Goal: Obtain resource: Download file/media

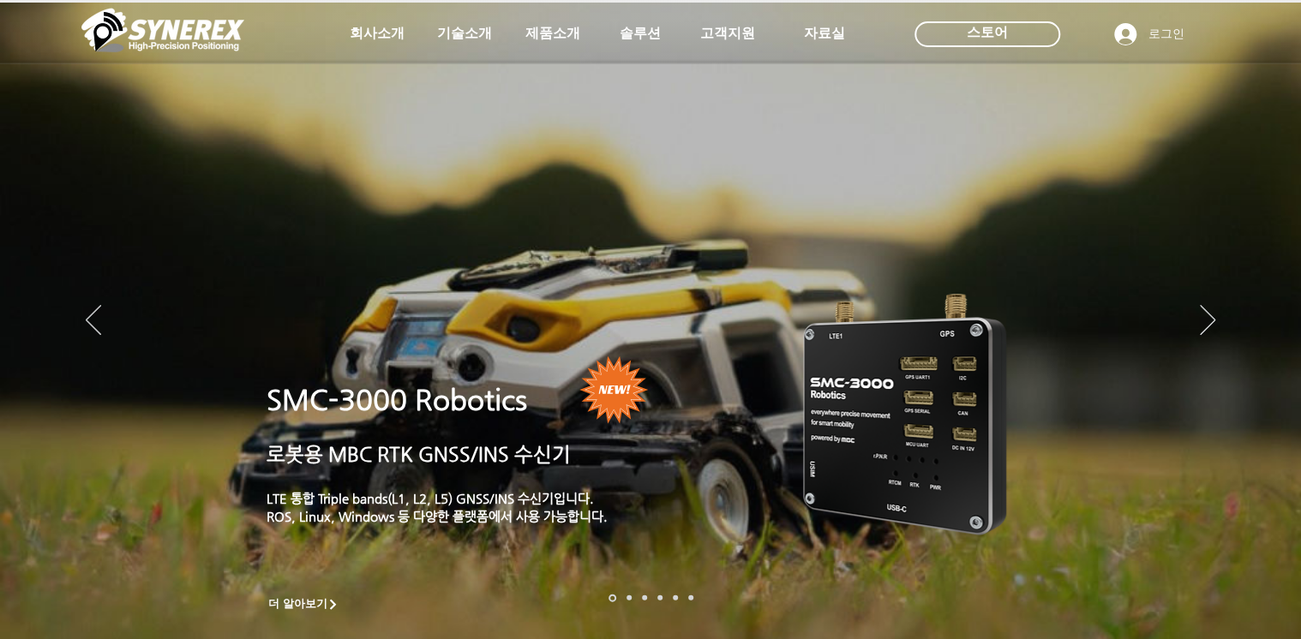
click at [589, 33] on div "LimX Dinamics" at bounding box center [650, 319] width 1301 height 639
click at [566, 35] on div "LimX Dinamics" at bounding box center [650, 319] width 1301 height 639
click at [526, 72] on icon "사이트로 돌아가기" at bounding box center [523, 75] width 16 height 16
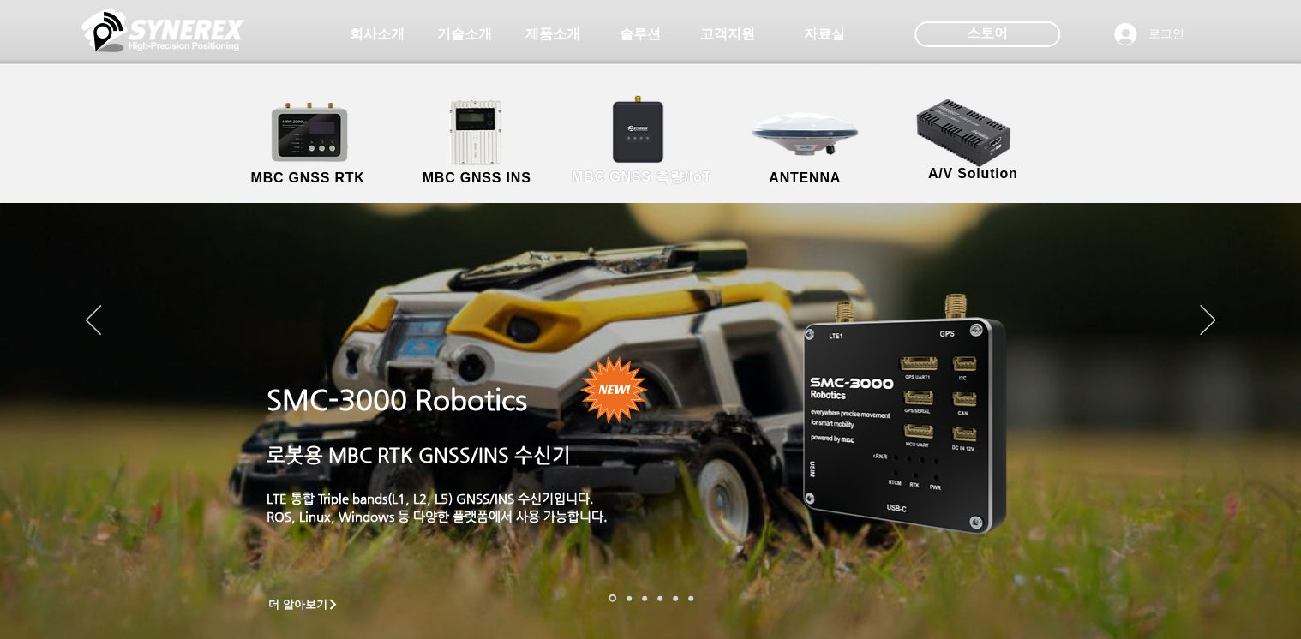
click at [615, 130] on link "MBC GNSS 측량/IoT" at bounding box center [641, 144] width 167 height 90
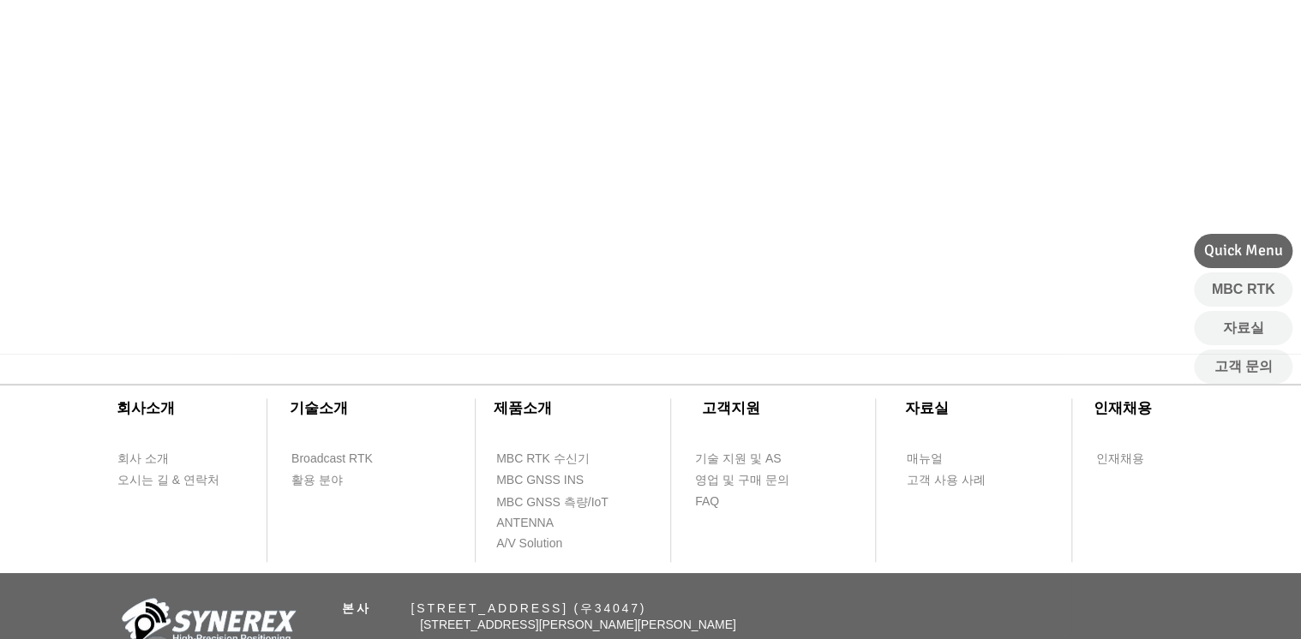
scroll to position [960, 0]
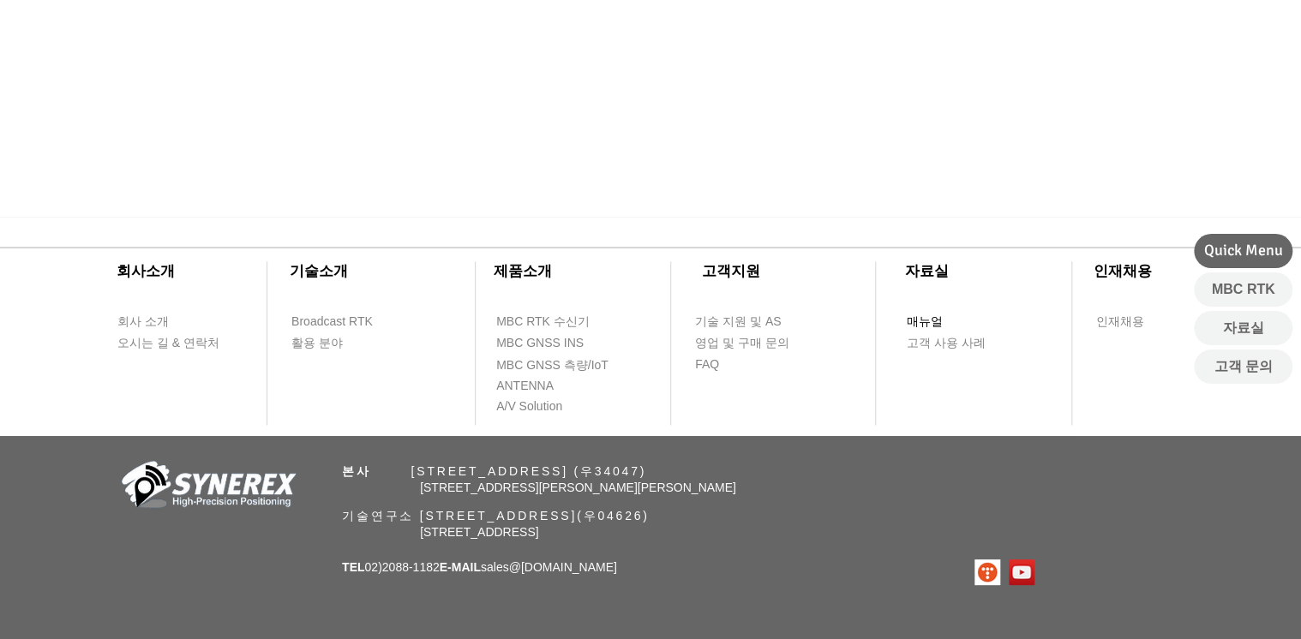
click at [928, 332] on link "매뉴얼" at bounding box center [955, 321] width 99 height 21
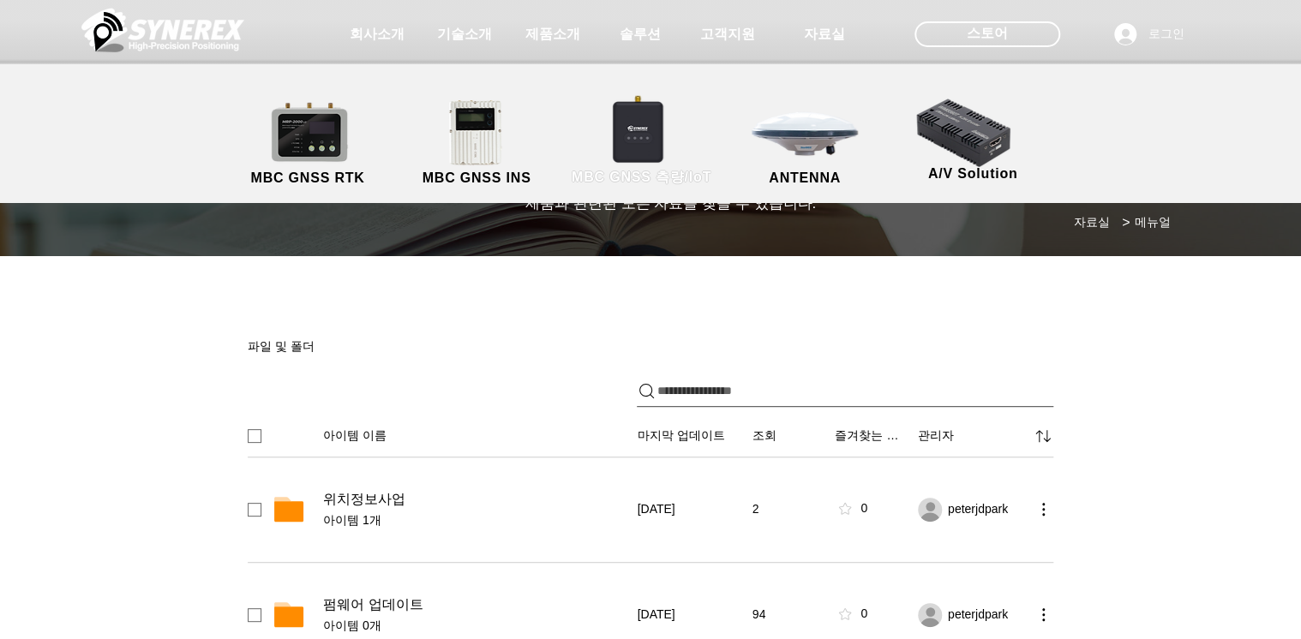
click at [618, 110] on link "MBC GNSS 측량/IoT" at bounding box center [641, 144] width 167 height 90
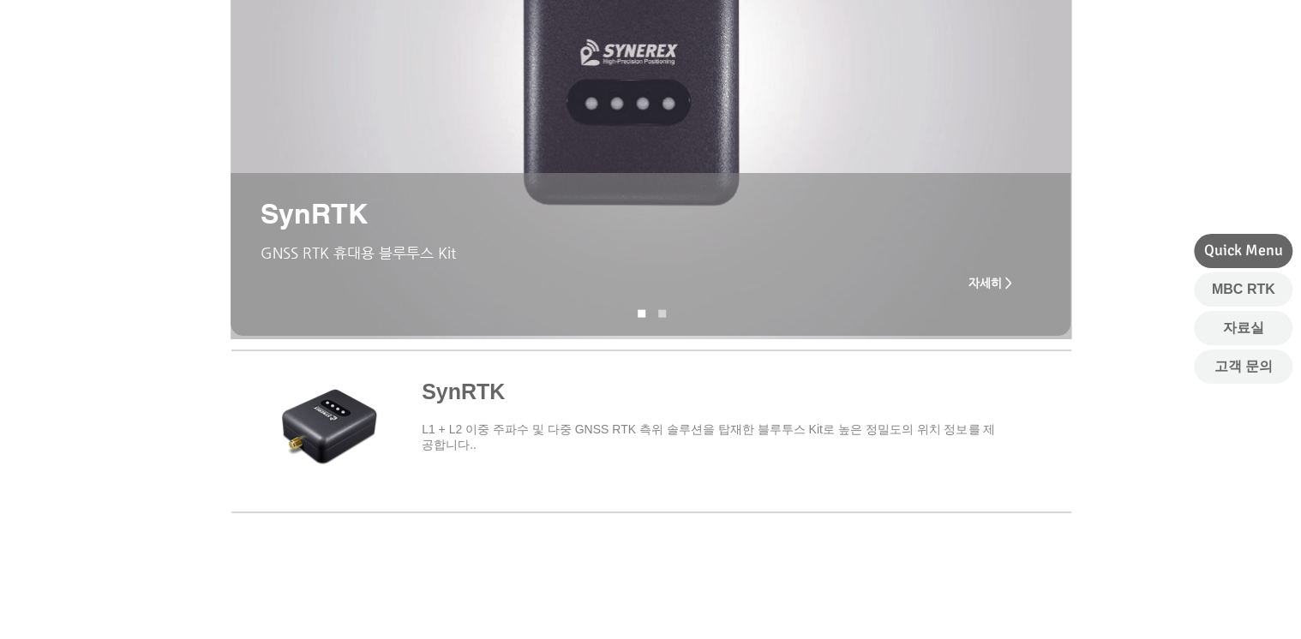
scroll to position [206, 0]
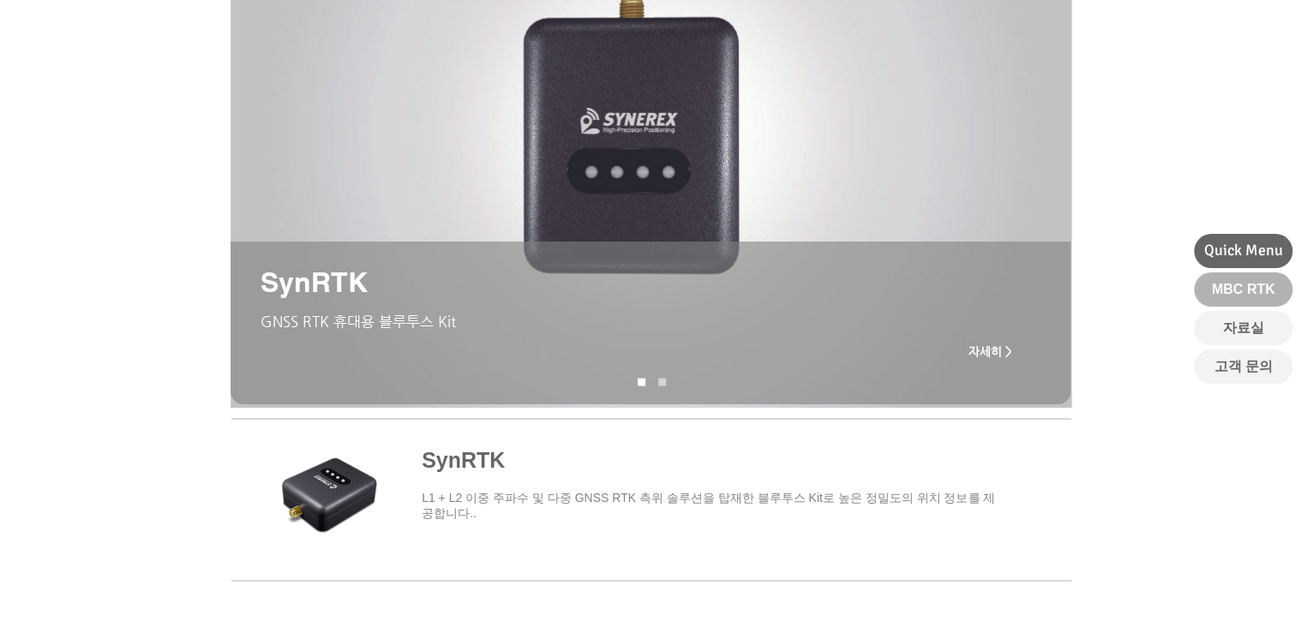
click at [1104, 290] on link "MBC RTK" at bounding box center [1243, 289] width 99 height 34
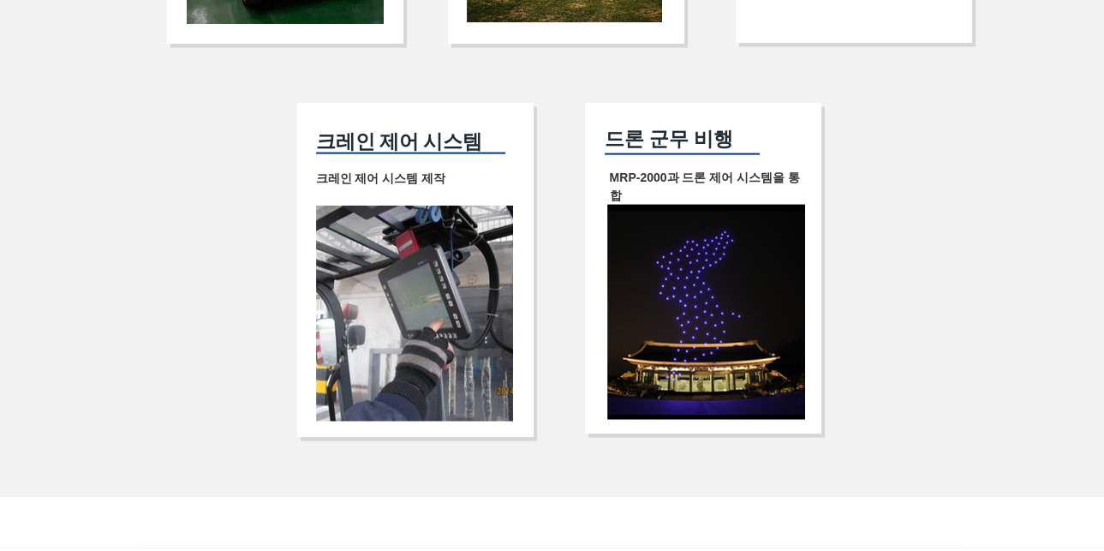
scroll to position [3888, 0]
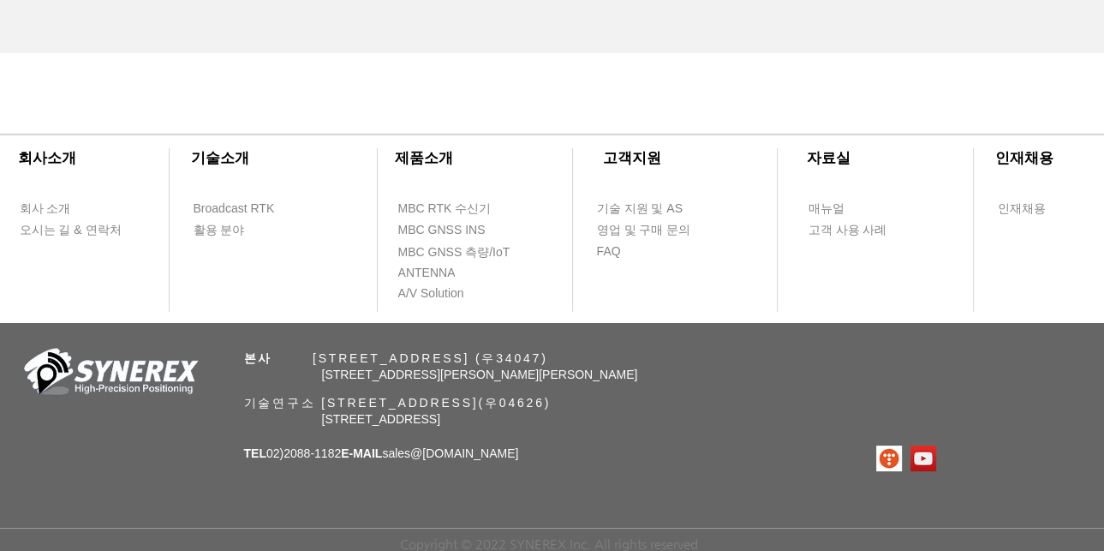
click at [811, 350] on p "본사 ​ [STREET_ADDRESS] (우34047)" at bounding box center [584, 358] width 681 height 16
